Goal: Book appointment/travel/reservation

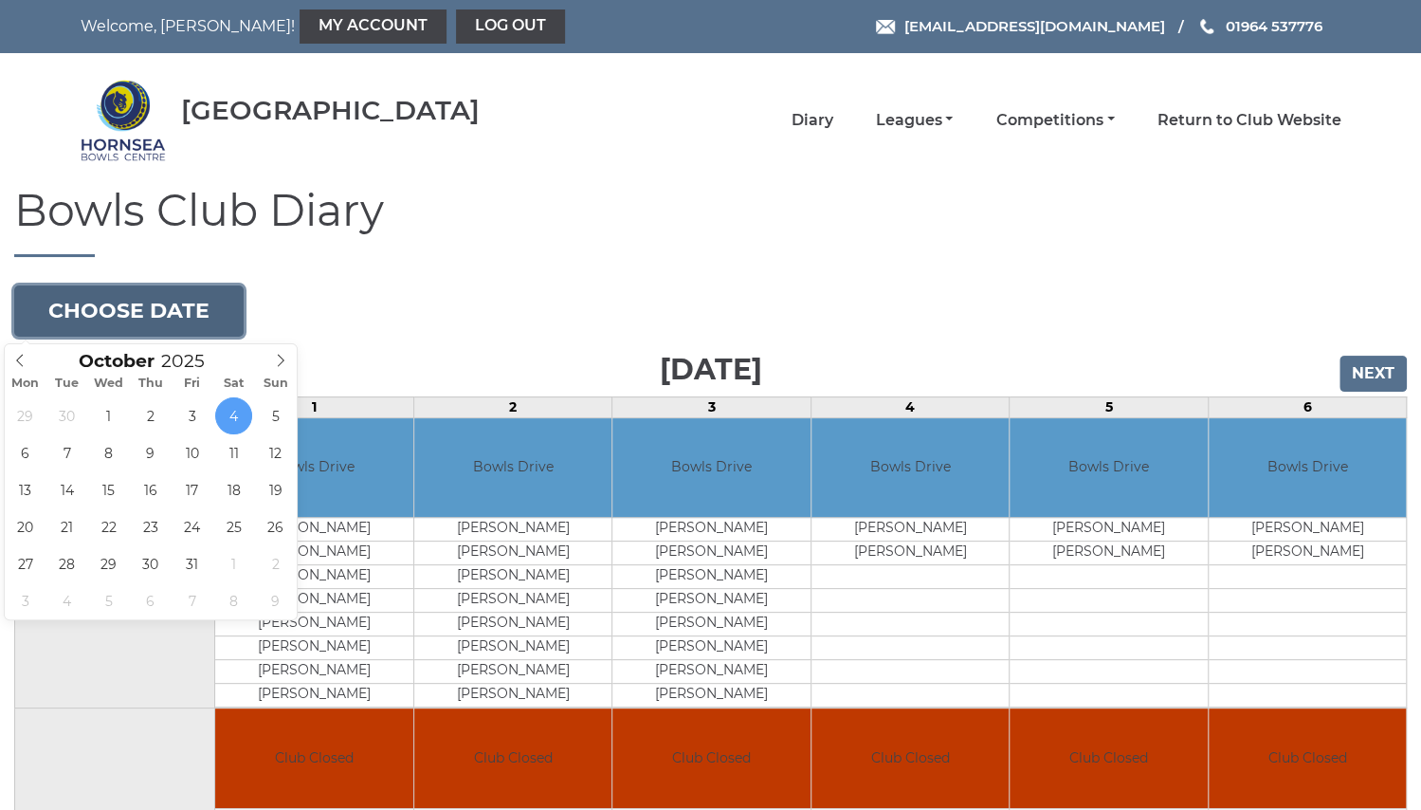
click at [163, 305] on button "Choose date" at bounding box center [128, 310] width 229 height 51
type input "[DATE]"
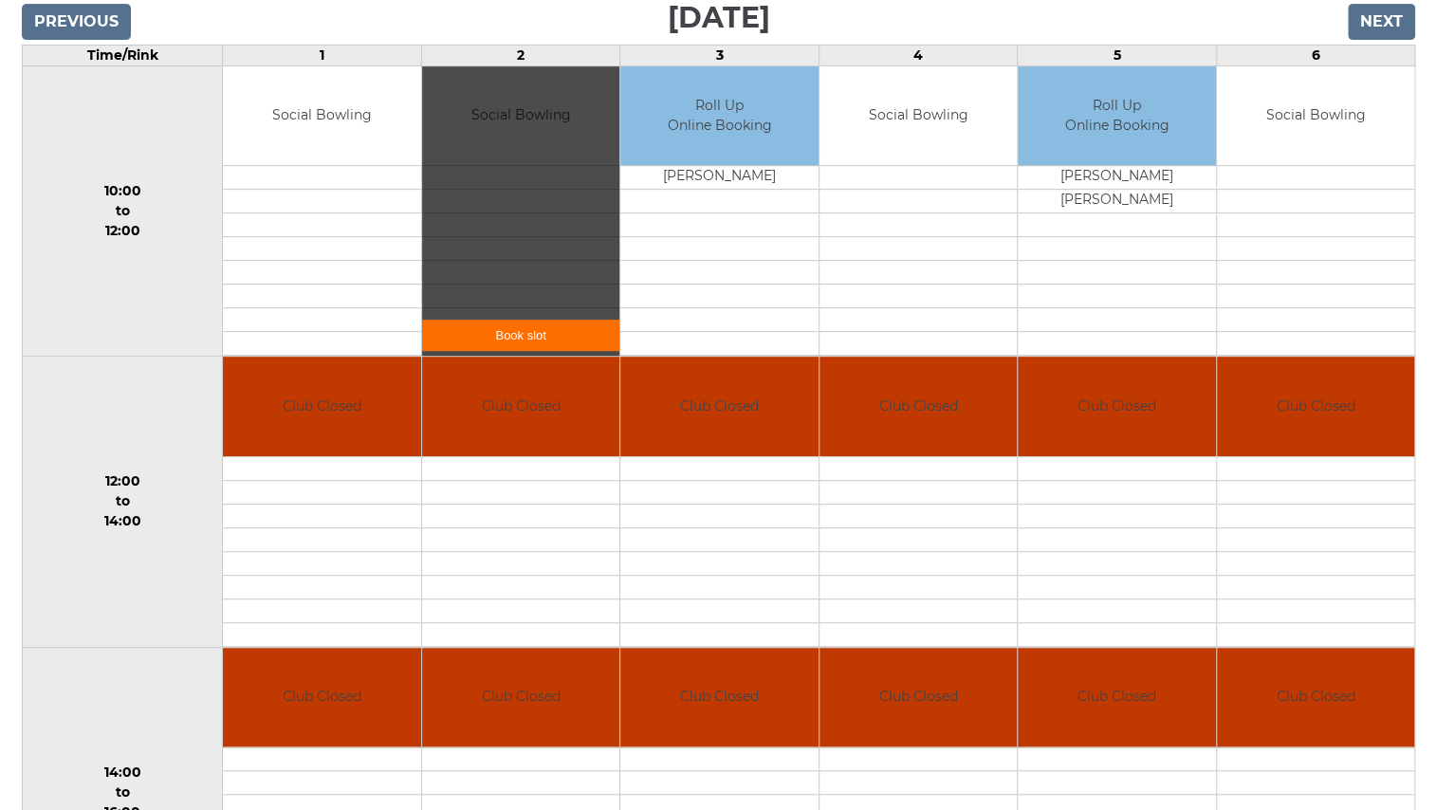
scroll to position [355, 0]
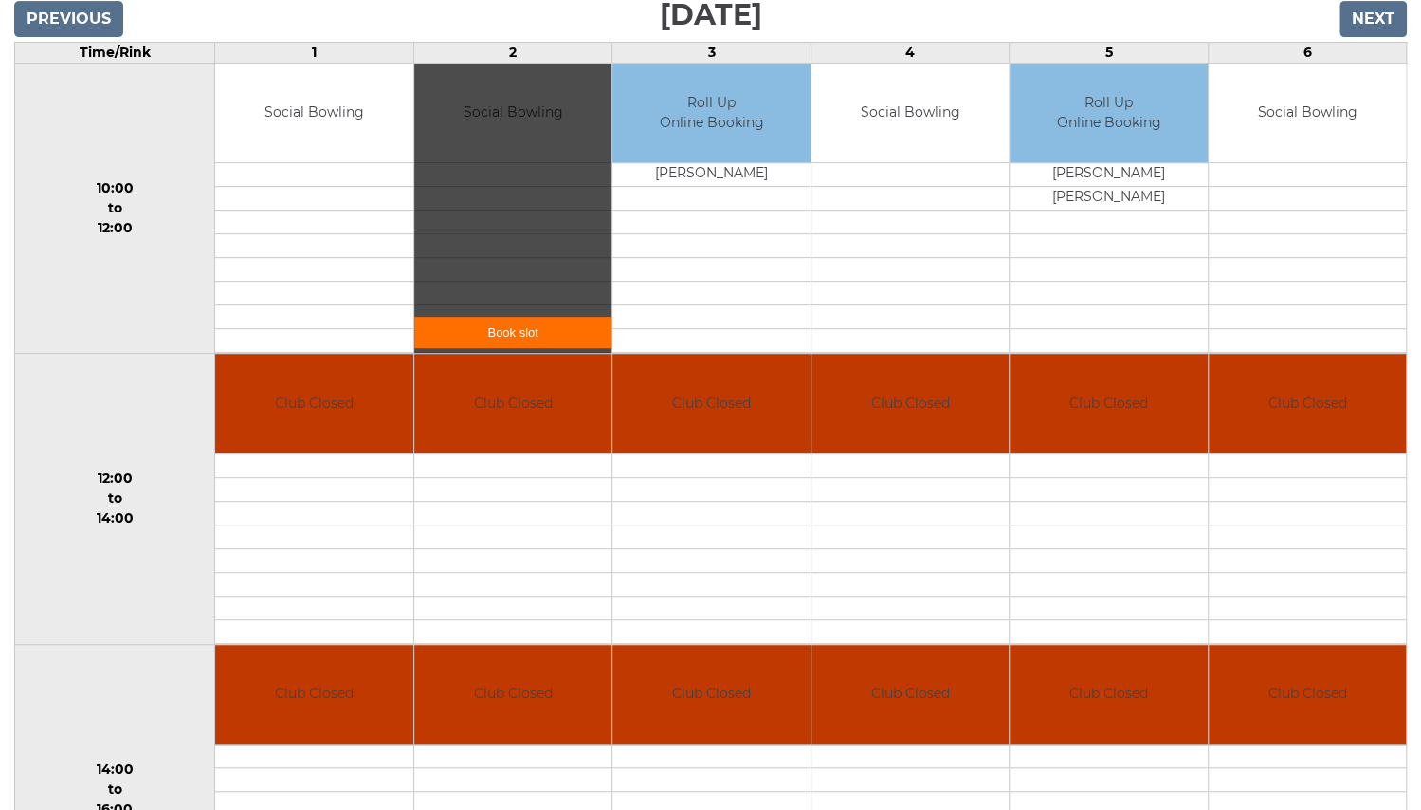
click at [561, 132] on div "Book slot" at bounding box center [512, 209] width 197 height 290
click at [548, 325] on link "Book slot" at bounding box center [512, 332] width 197 height 31
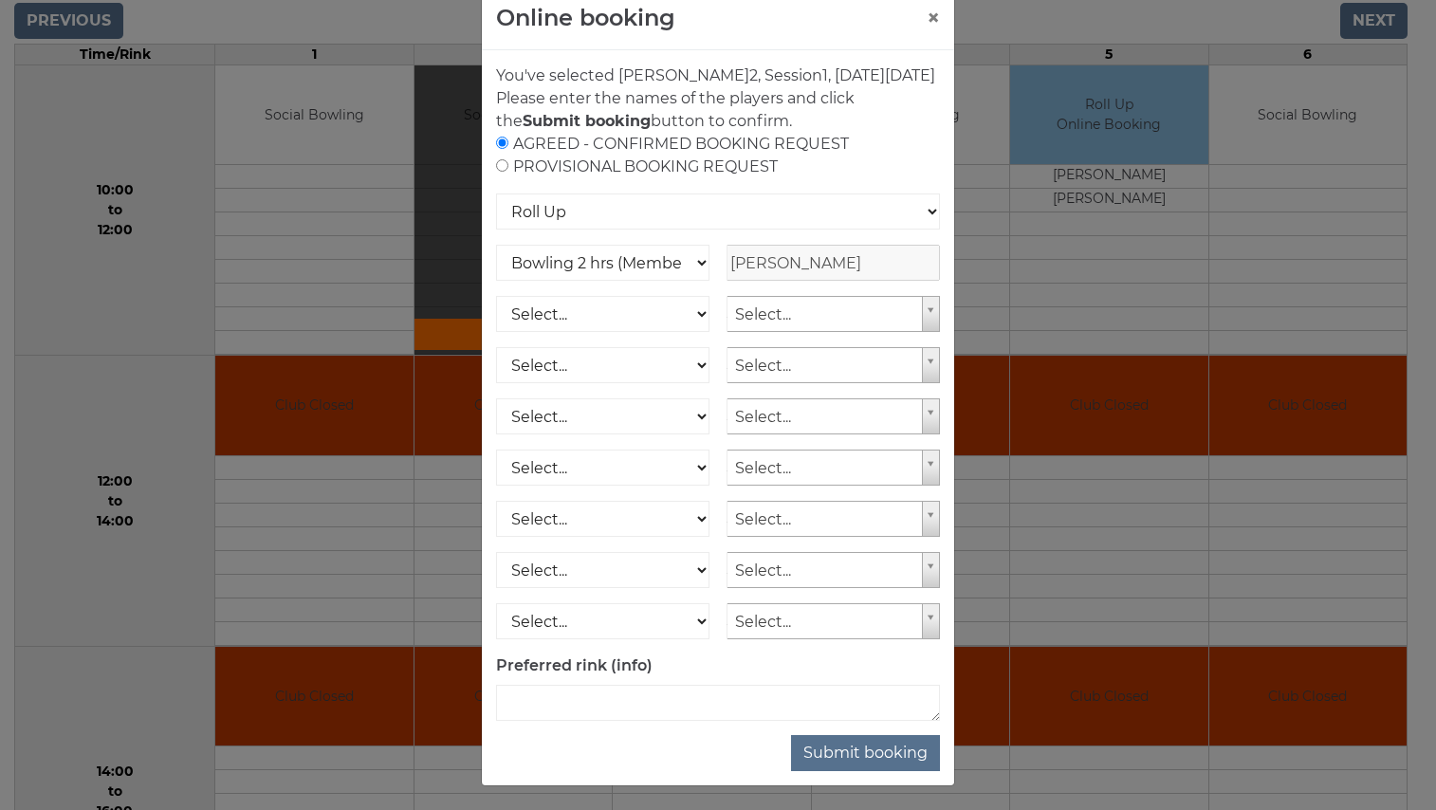
scroll to position [68, 0]
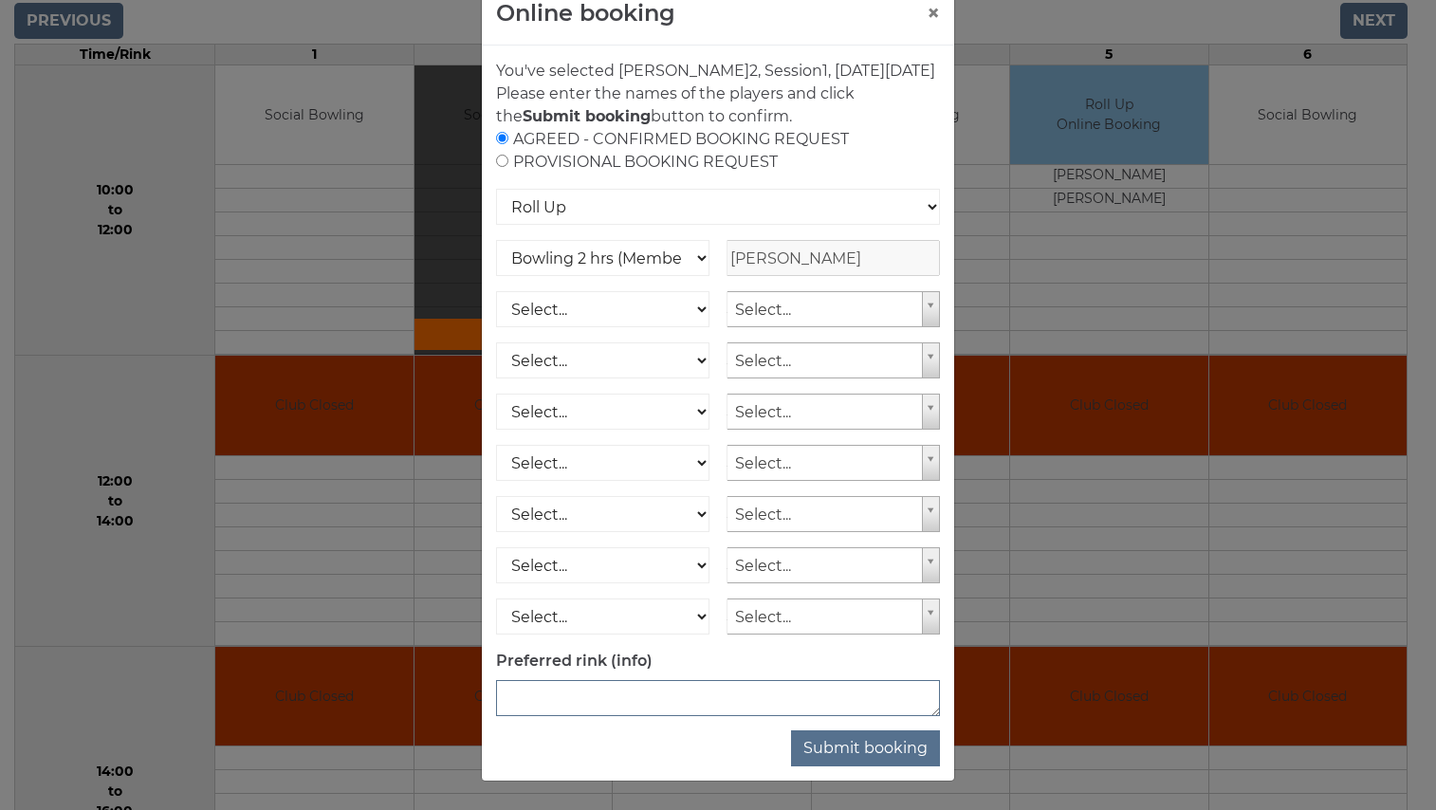
click at [641, 697] on textarea at bounding box center [718, 698] width 444 height 36
type textarea "rink 2"
click at [842, 746] on button "Submit booking" at bounding box center [865, 748] width 149 height 36
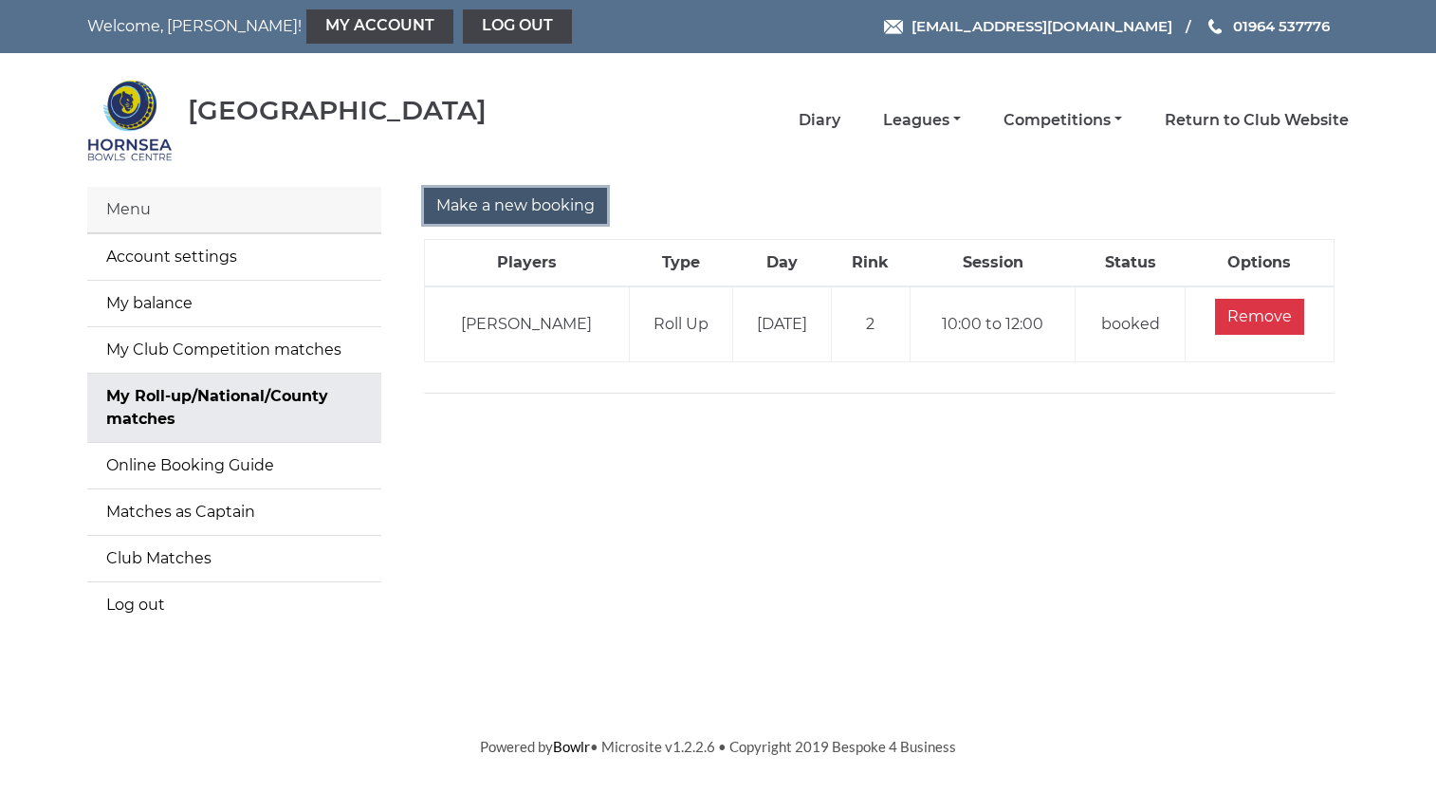
click at [484, 198] on input "Make a new booking" at bounding box center [515, 206] width 183 height 36
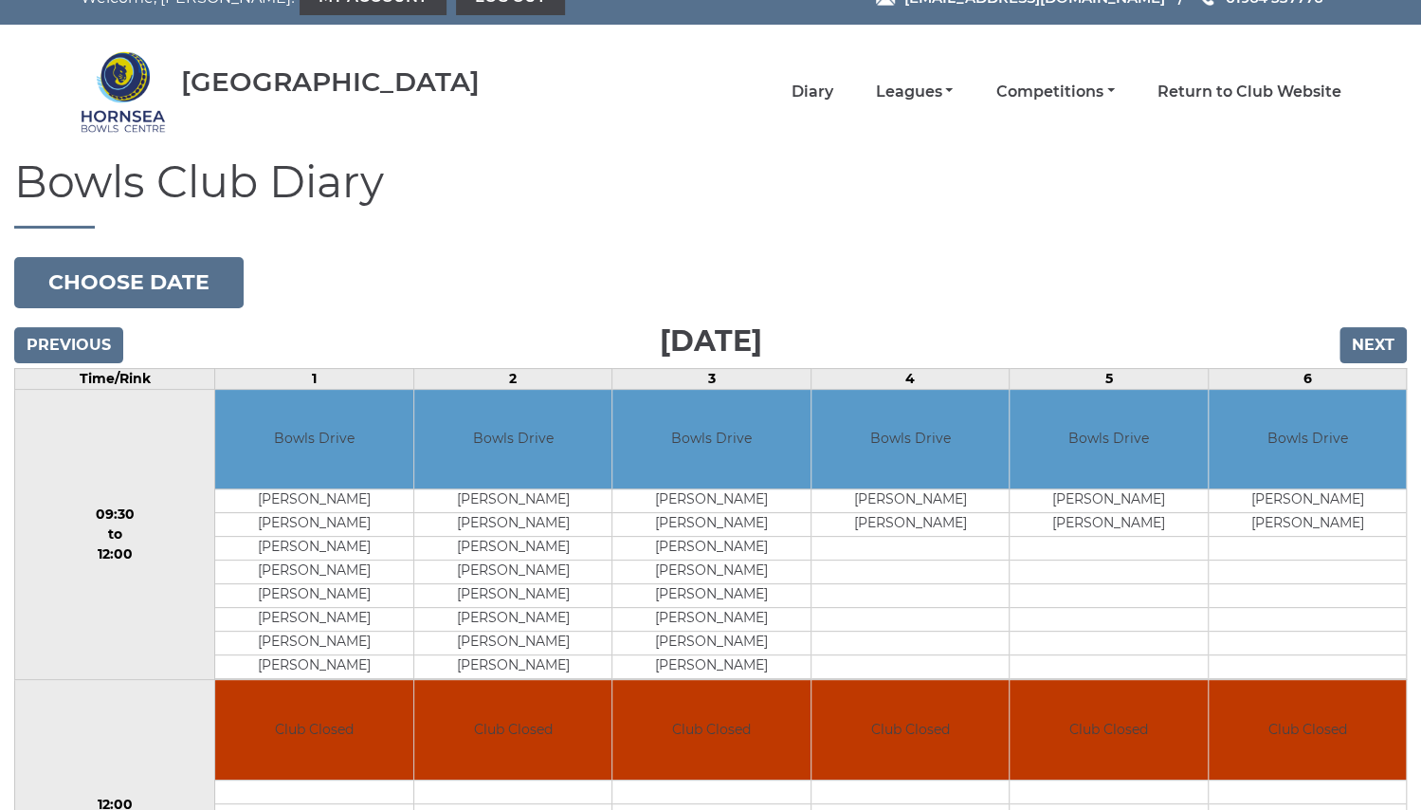
scroll to position [30, 0]
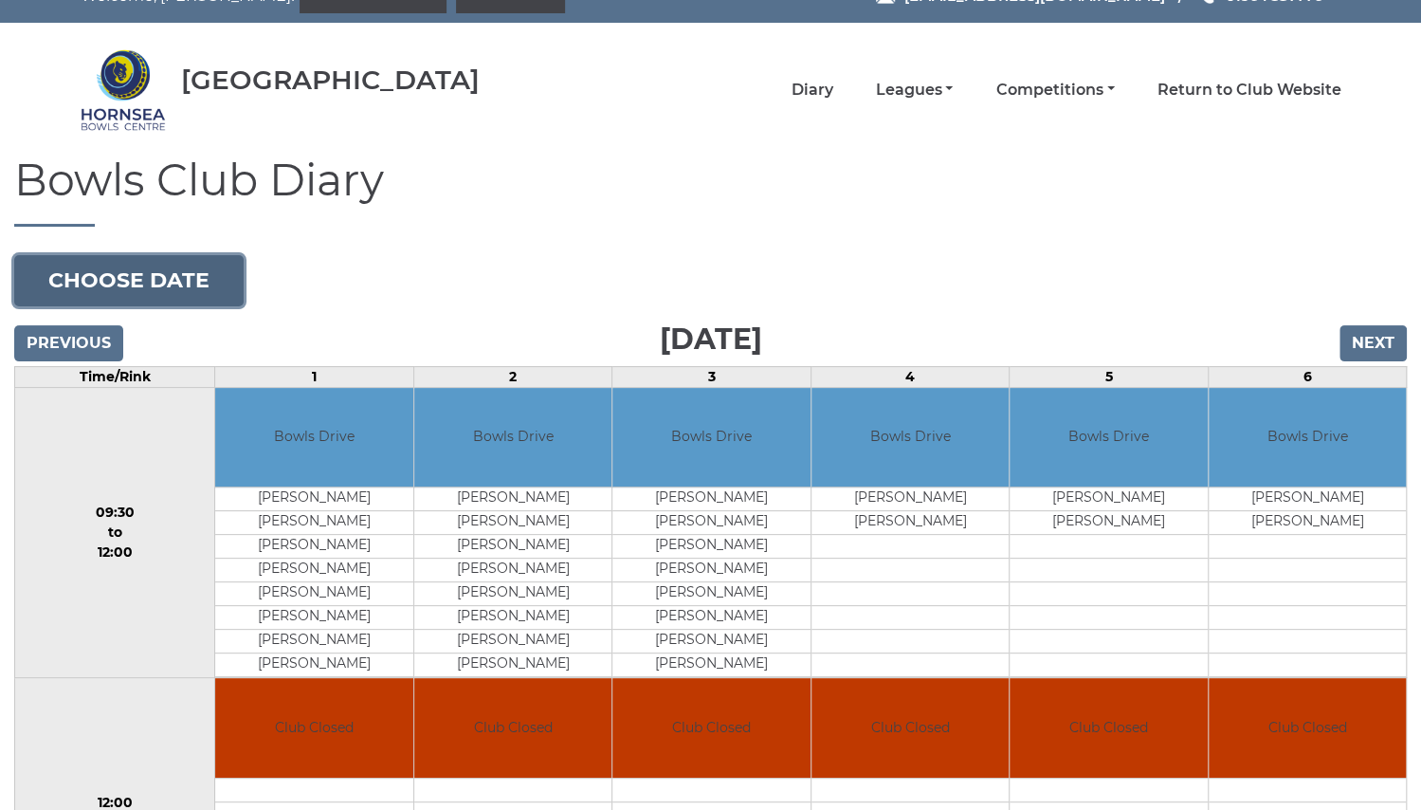
click at [148, 268] on button "Choose date" at bounding box center [128, 280] width 229 height 51
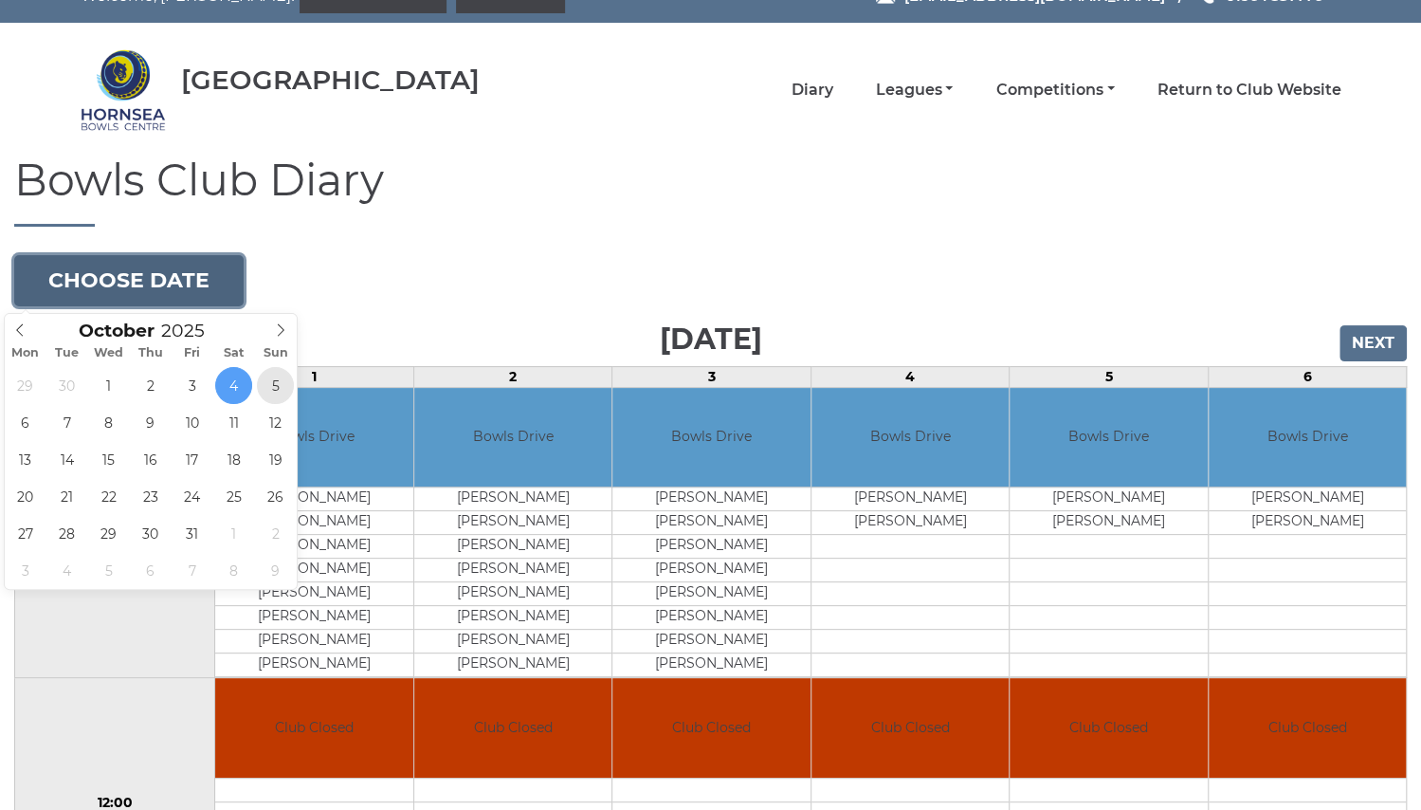
type input "[DATE]"
